Goal: Transaction & Acquisition: Purchase product/service

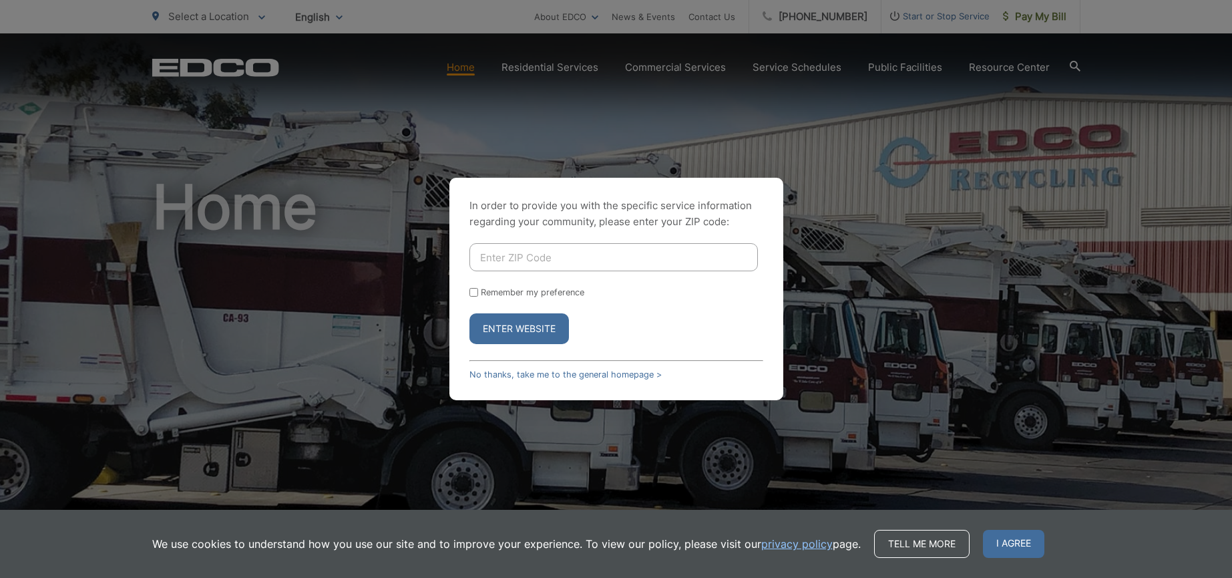
click at [514, 259] on input "Enter ZIP Code" at bounding box center [614, 257] width 289 height 28
type input "92081"
click at [535, 321] on button "Enter Website" at bounding box center [520, 328] width 100 height 31
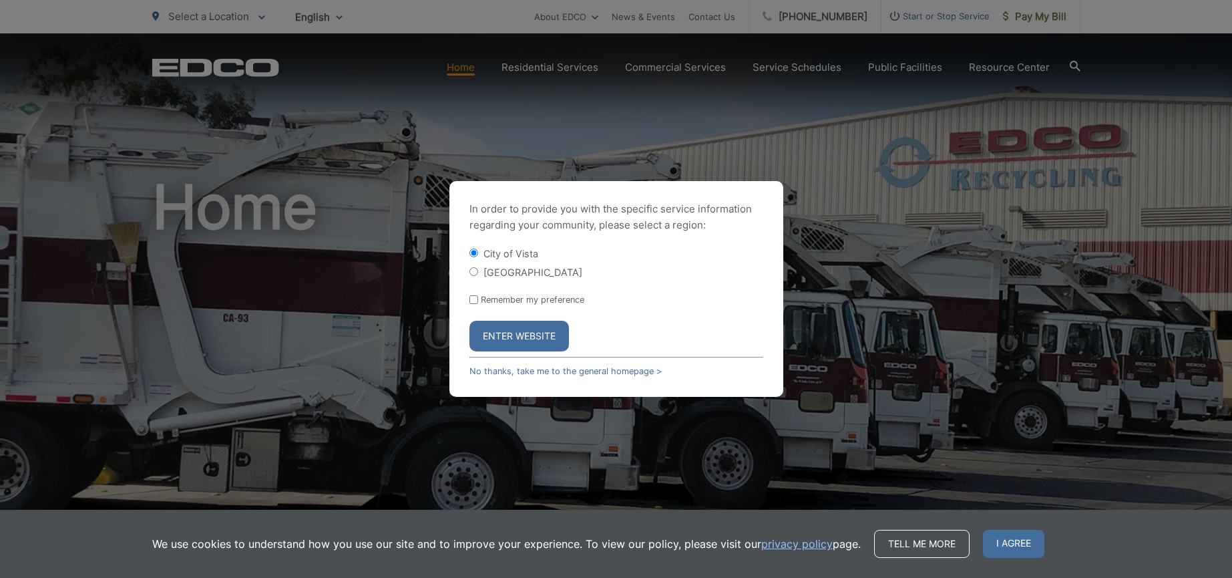
click at [539, 349] on button "Enter Website" at bounding box center [520, 336] width 100 height 31
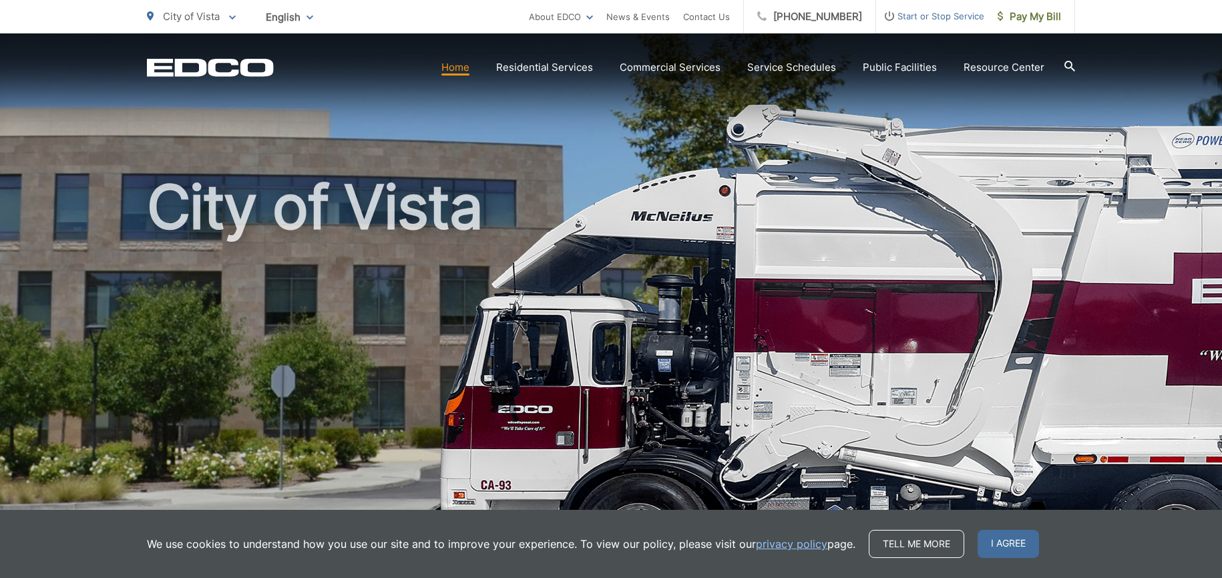
scroll to position [334, 0]
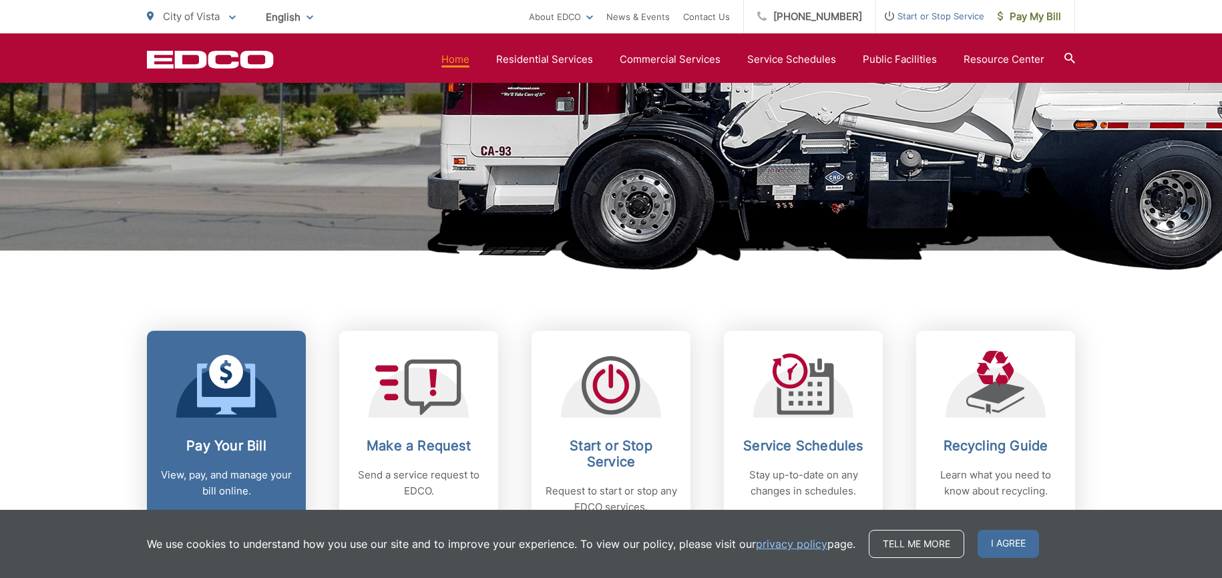
click at [221, 420] on link "Pay Your Bill View, pay, and manage your bill online." at bounding box center [226, 433] width 159 height 204
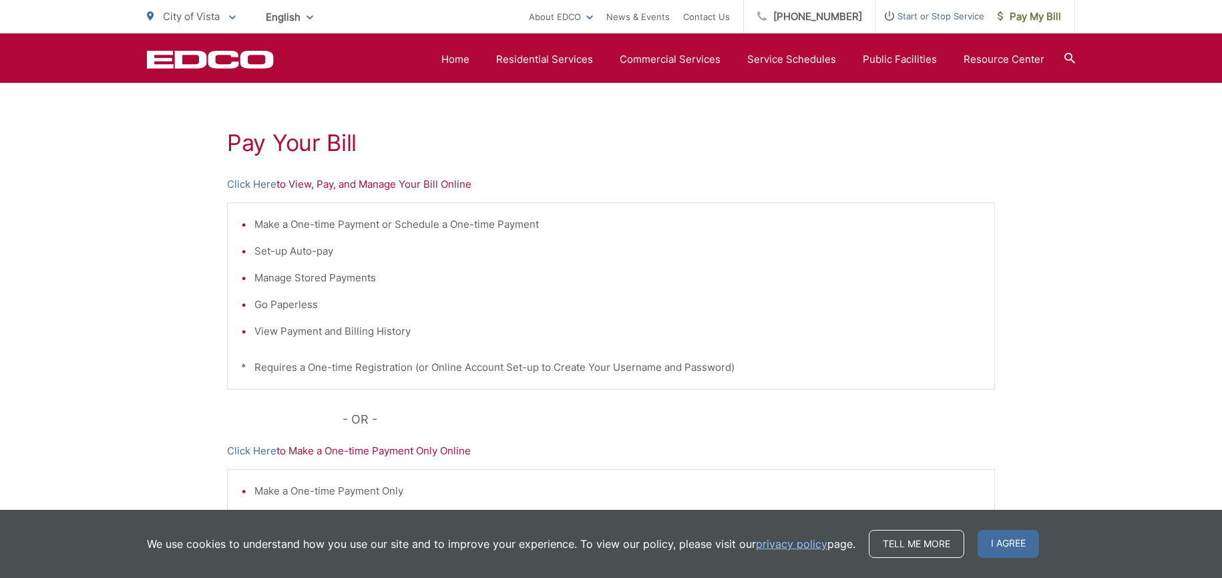
scroll to position [67, 0]
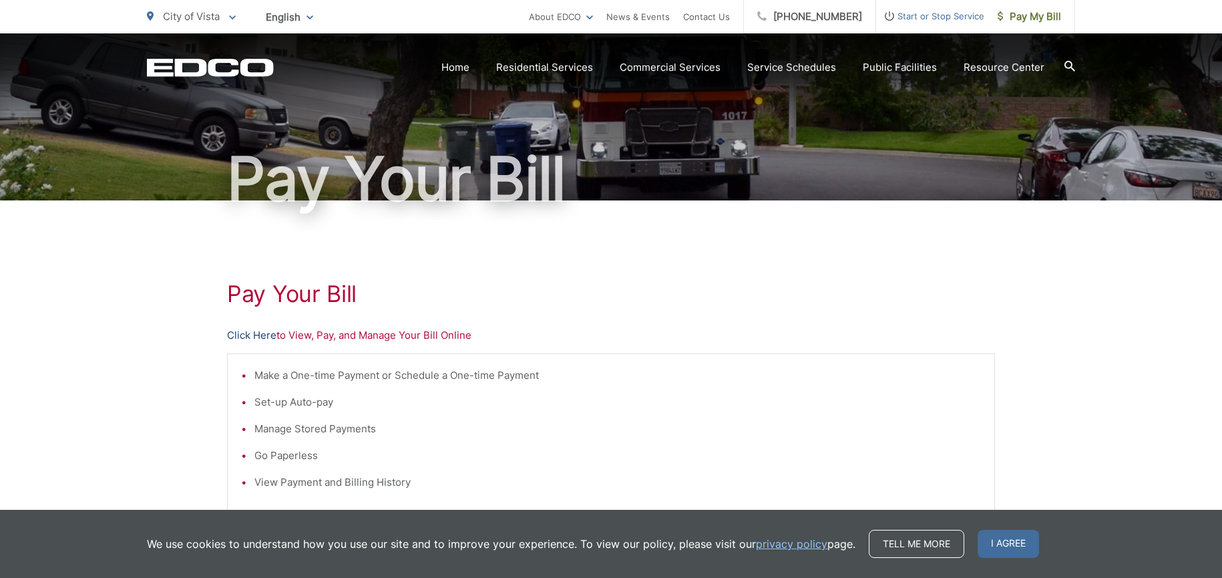
click at [246, 338] on link "Click Here" at bounding box center [251, 335] width 49 height 16
